Goal: Transaction & Acquisition: Purchase product/service

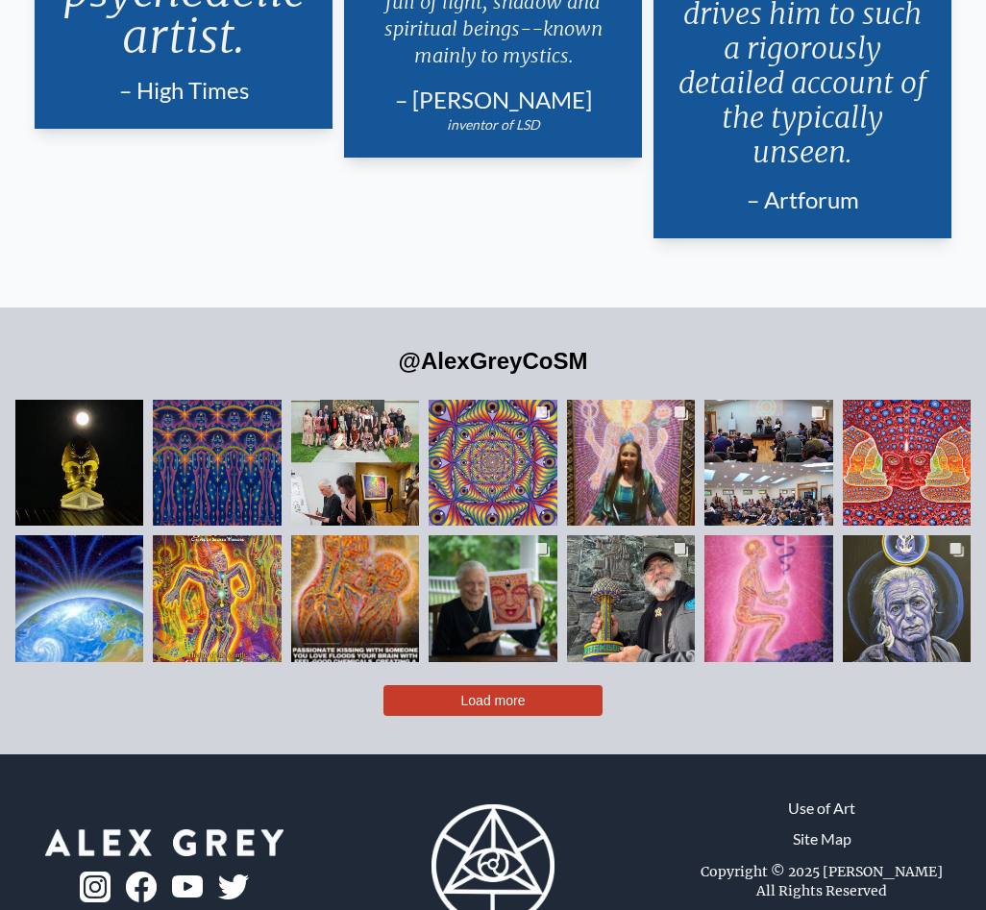
scroll to position [3840, 0]
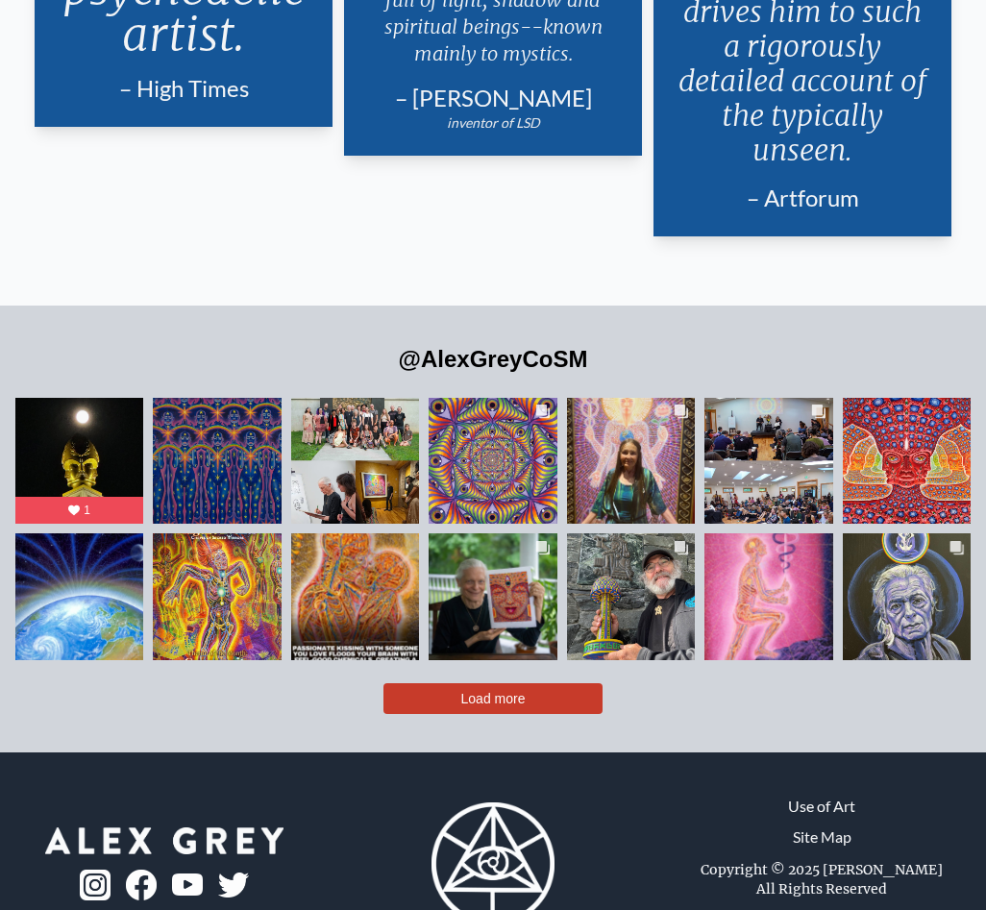
click at [812, 826] on link "Site Map" at bounding box center [822, 837] width 59 height 23
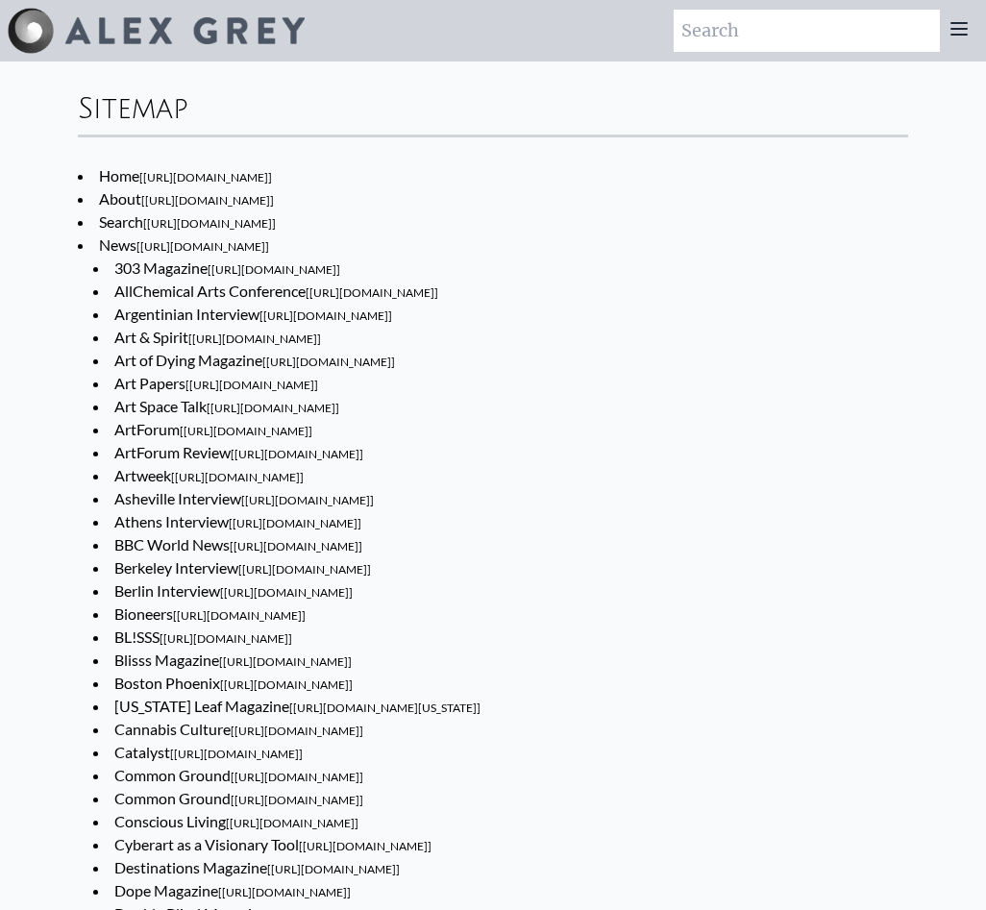
click at [674, 52] on input "search" at bounding box center [807, 31] width 266 height 42
click at [674, 46] on input "search" at bounding box center [807, 31] width 266 height 42
type input "Tshirt"
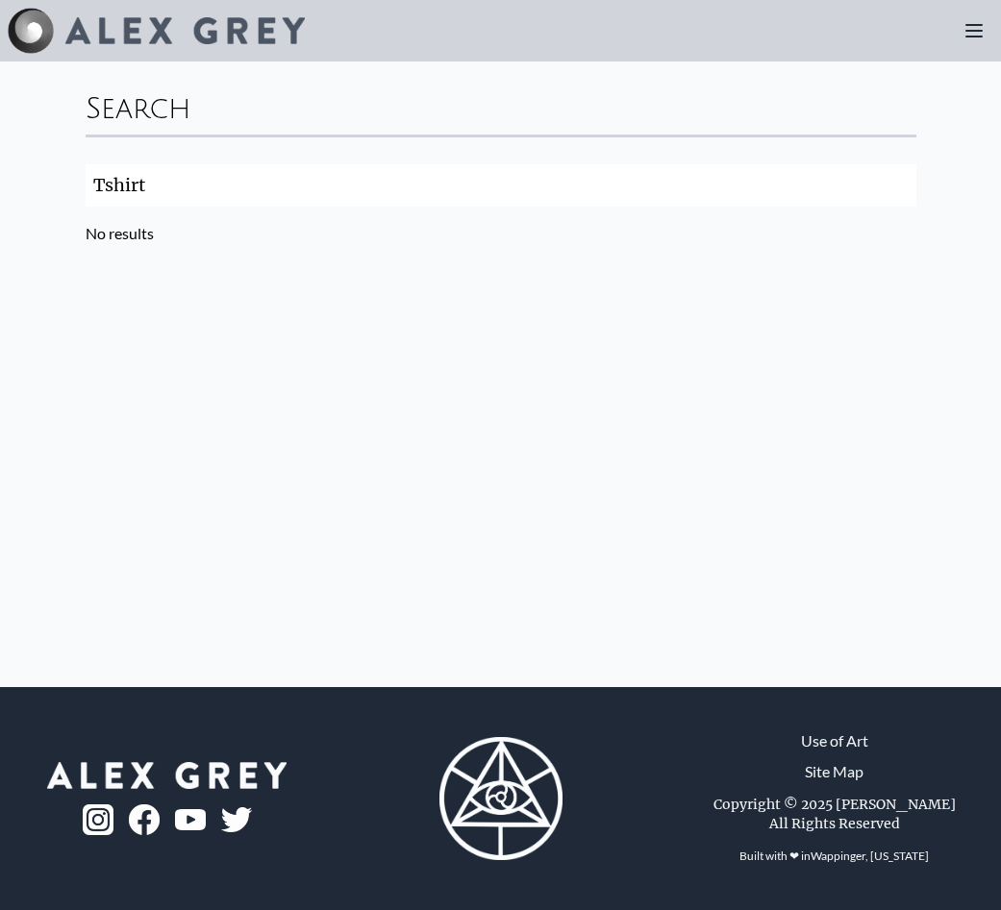
click at [104, 183] on input "Tshirt" at bounding box center [501, 185] width 831 height 42
drag, startPoint x: 143, startPoint y: 186, endPoint x: 91, endPoint y: 190, distance: 52.1
click at [91, 189] on input "Tshirt" at bounding box center [501, 185] width 831 height 42
